Goal: Check status: Check status

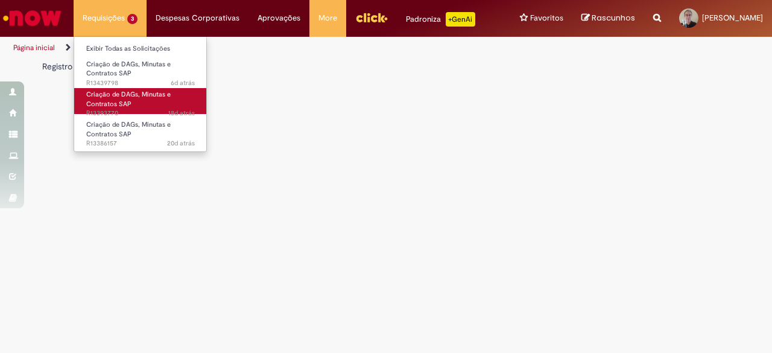
click at [112, 106] on span "Criação de DAGs, Minutas e Contratos SAP" at bounding box center [128, 99] width 84 height 19
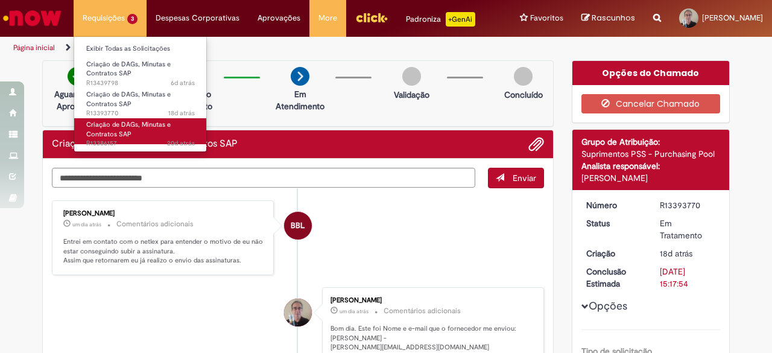
click at [115, 127] on span "Criação de DAGs, Minutas e Contratos SAP" at bounding box center [128, 129] width 84 height 19
click at [112, 128] on span "Criação de DAGs, Minutas e Contratos SAP" at bounding box center [128, 129] width 84 height 19
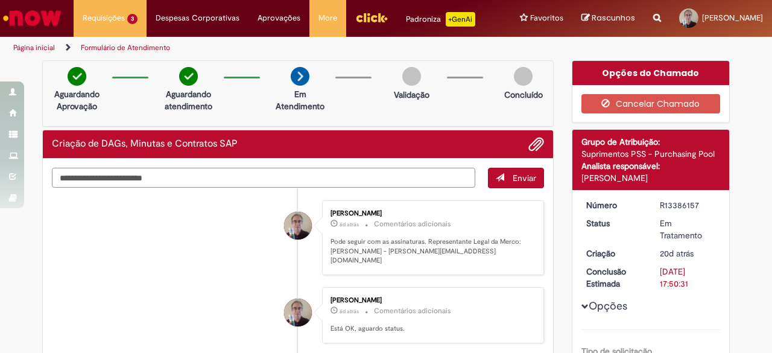
click at [128, 172] on textarea "Digite sua mensagem aqui..." at bounding box center [264, 178] width 424 height 20
type textarea "**********"
click at [507, 174] on button "Enviar" at bounding box center [516, 178] width 56 height 21
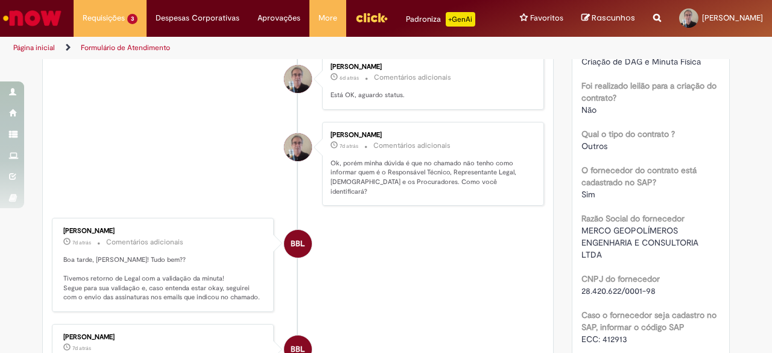
scroll to position [241, 0]
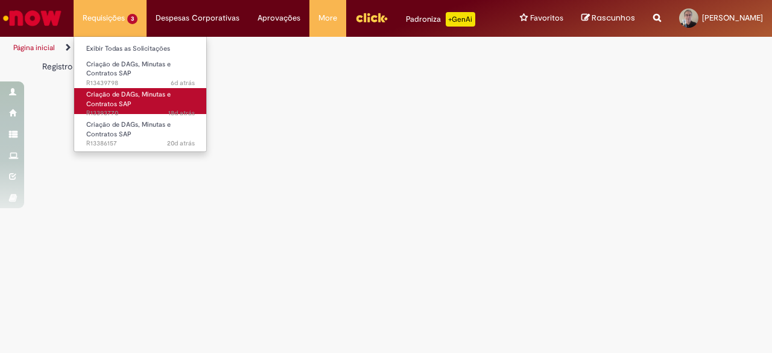
click at [113, 107] on span "Criação de DAGs, Minutas e Contratos SAP" at bounding box center [128, 99] width 84 height 19
click at [105, 103] on span "Criação de DAGs, Minutas e Contratos SAP" at bounding box center [128, 99] width 84 height 19
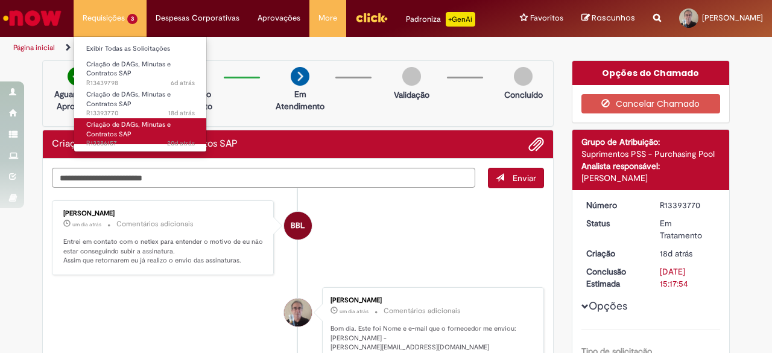
click at [111, 132] on span "Criação de DAGs, Minutas e Contratos SAP" at bounding box center [128, 129] width 84 height 19
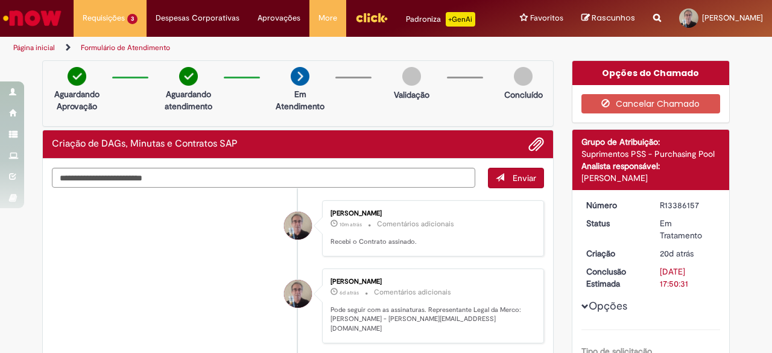
drag, startPoint x: 657, startPoint y: 203, endPoint x: 694, endPoint y: 203, distance: 36.8
click at [694, 203] on div "R13386157" at bounding box center [688, 205] width 56 height 12
copy div "R13386157"
click at [185, 223] on li "[PERSON_NAME] 11m atrás 11 minutos atrás Comentários adicionais Recebi o Contra…" at bounding box center [298, 228] width 492 height 56
